Goal: Information Seeking & Learning: Learn about a topic

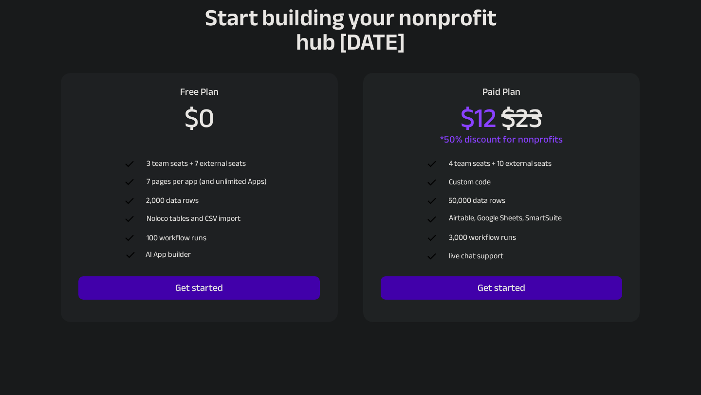
scroll to position [3221, 0]
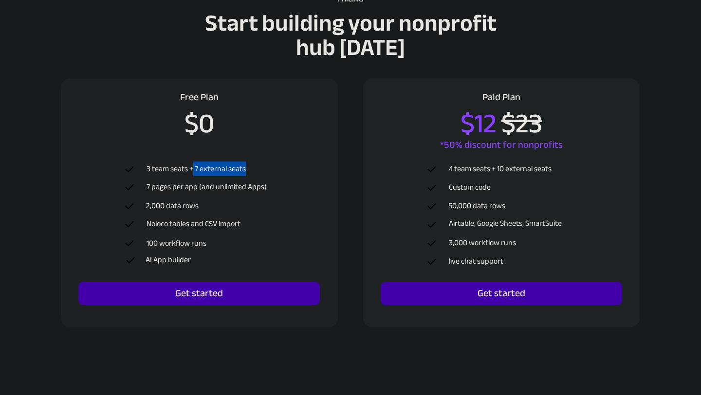
drag, startPoint x: 192, startPoint y: 171, endPoint x: 250, endPoint y: 171, distance: 58.4
click at [250, 171] on p "3 team seats + 7 external seats" at bounding box center [209, 169] width 125 height 11
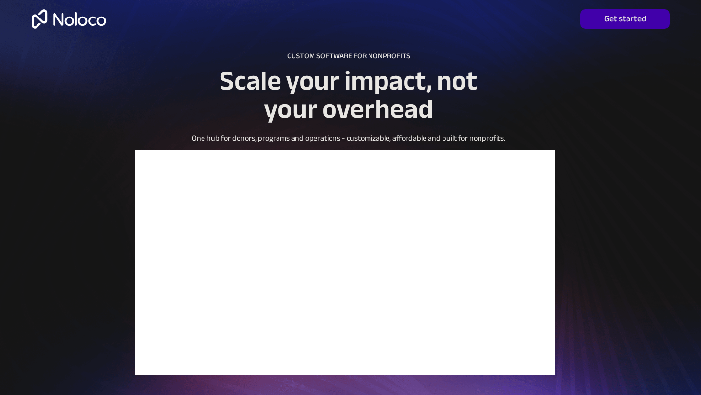
scroll to position [0, 0]
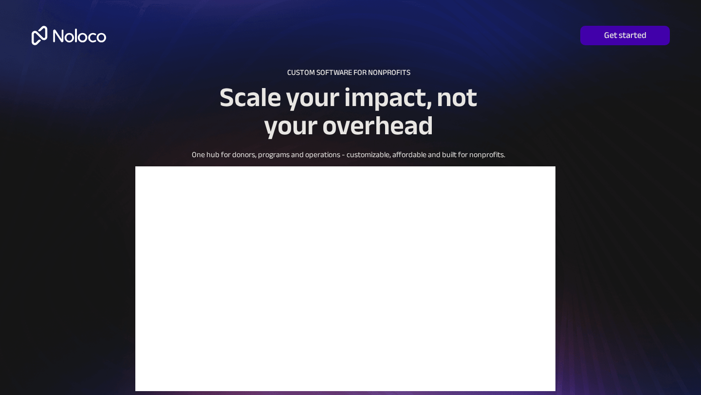
click at [91, 34] on img at bounding box center [69, 35] width 74 height 19
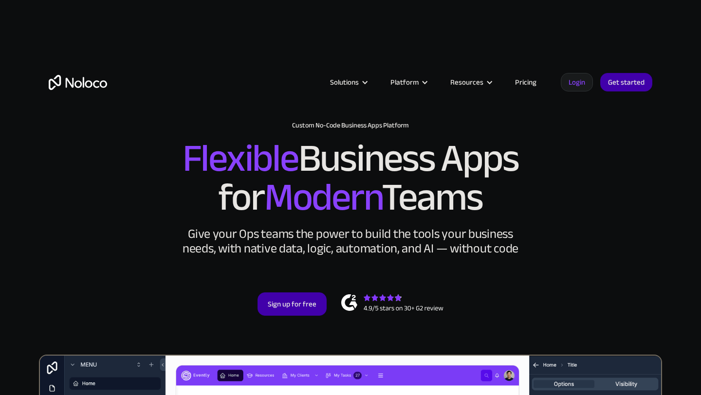
click at [530, 82] on link "Pricing" at bounding box center [526, 82] width 46 height 13
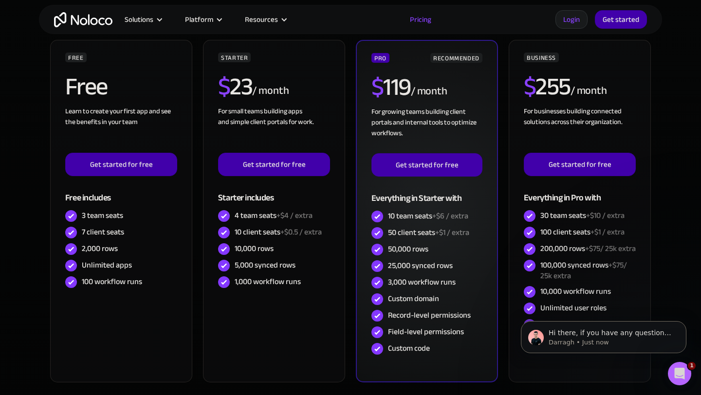
click at [395, 220] on div "10 team seats +$6 / extra" at bounding box center [428, 216] width 80 height 11
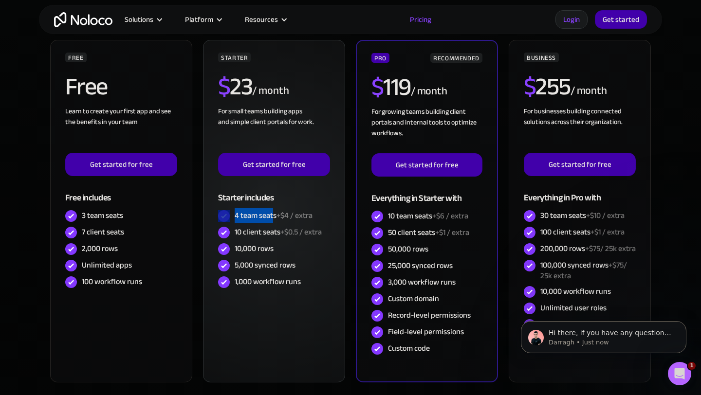
drag, startPoint x: 272, startPoint y: 215, endPoint x: 221, endPoint y: 210, distance: 51.3
click at [221, 210] on div "4 team seats +$4 / extra" at bounding box center [274, 216] width 112 height 17
click at [266, 218] on div "4 team seats +$4 / extra" at bounding box center [274, 215] width 78 height 11
